Goal: Find specific page/section: Find specific page/section

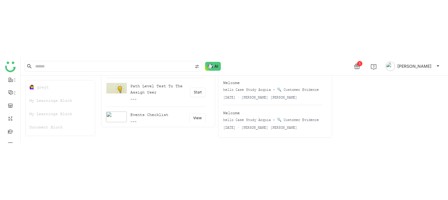
scroll to position [68, 0]
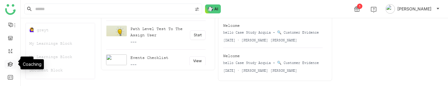
click at [10, 65] on link at bounding box center [10, 63] width 5 height 5
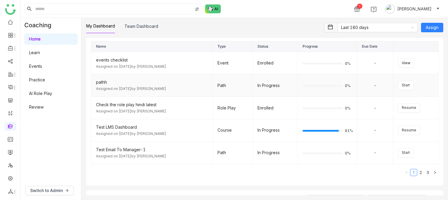
scroll to position [81, 0]
click at [421, 157] on link "2" at bounding box center [420, 172] width 7 height 7
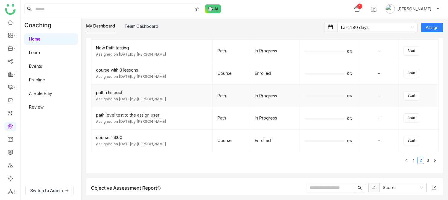
scroll to position [93, 0]
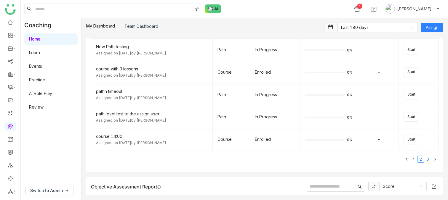
click at [430, 157] on link "3" at bounding box center [427, 159] width 7 height 7
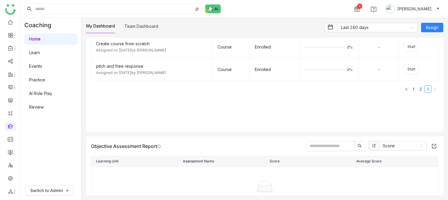
scroll to position [121, 0]
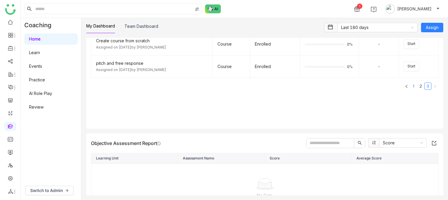
click at [411, 86] on link "1" at bounding box center [413, 86] width 7 height 7
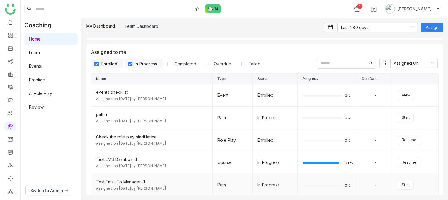
scroll to position [43, 0]
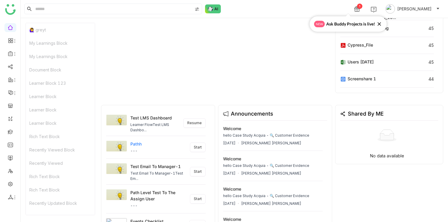
scroll to position [1860, 0]
